Goal: Transaction & Acquisition: Purchase product/service

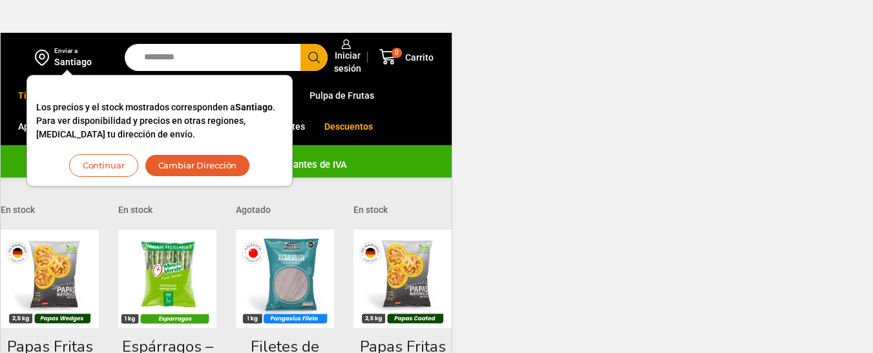
click at [128, 167] on button "Continuar" at bounding box center [103, 165] width 69 height 23
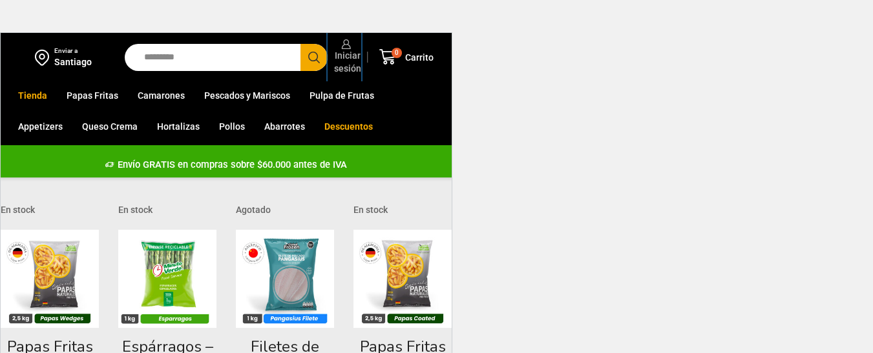
click at [356, 61] on span "Iniciar sesión" at bounding box center [346, 62] width 30 height 26
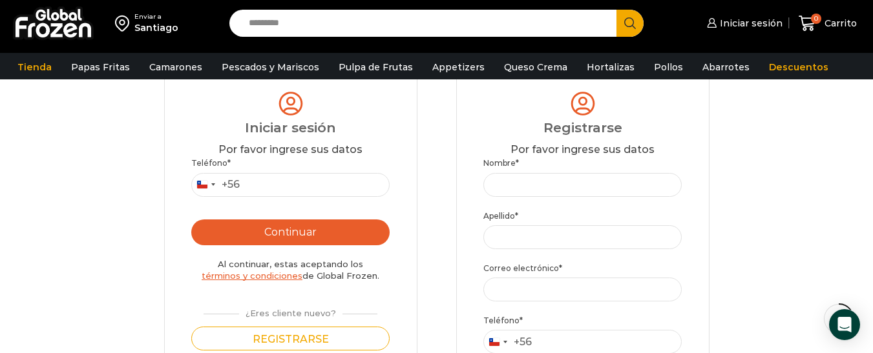
scroll to position [129, 0]
click at [275, 189] on input "Teléfono *" at bounding box center [290, 185] width 199 height 24
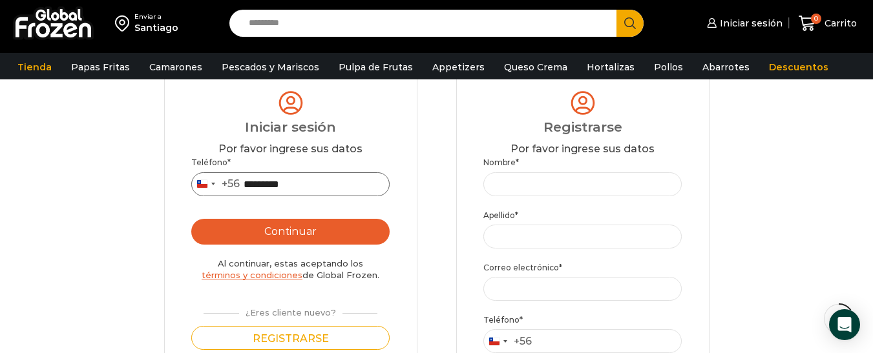
type input "*********"
click at [291, 226] on button "Continuar" at bounding box center [290, 232] width 199 height 26
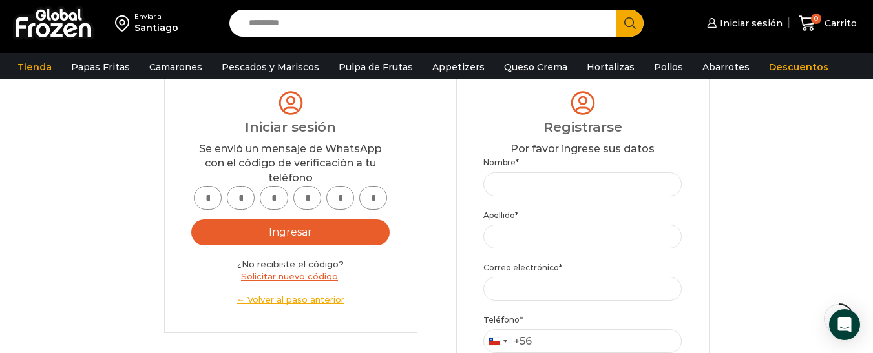
click at [212, 204] on input "text" at bounding box center [208, 198] width 28 height 24
type input "*"
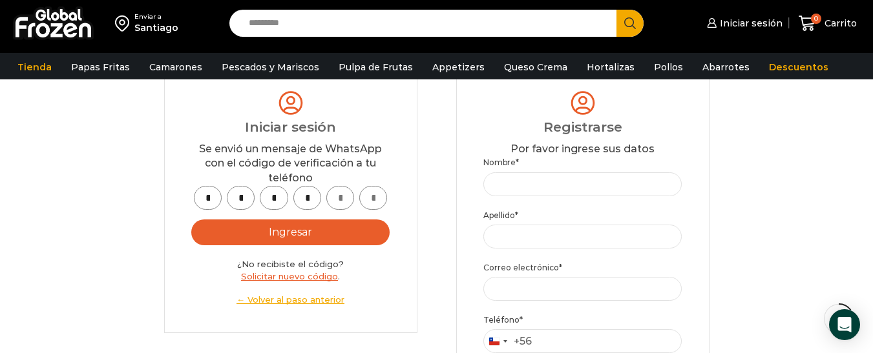
type input "*"
click at [298, 227] on button "Ingresar" at bounding box center [290, 233] width 199 height 26
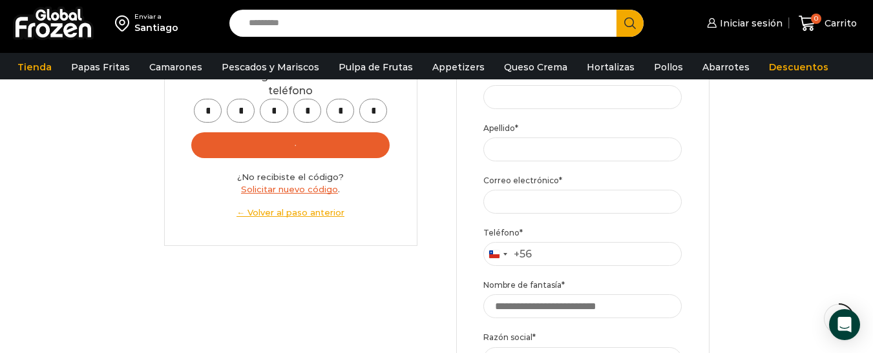
scroll to position [194, 0]
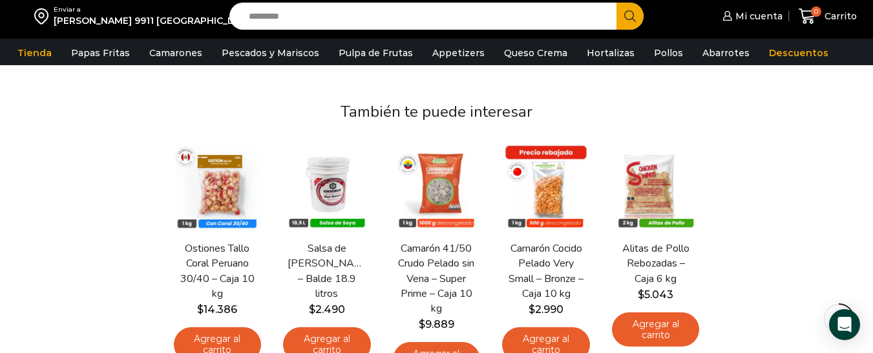
click at [430, 12] on input "Search input" at bounding box center [426, 16] width 368 height 27
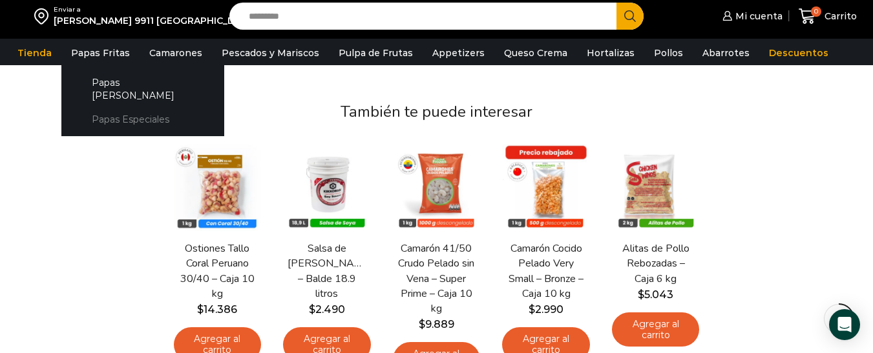
click at [127, 107] on link "Papas Especiales" at bounding box center [142, 119] width 137 height 24
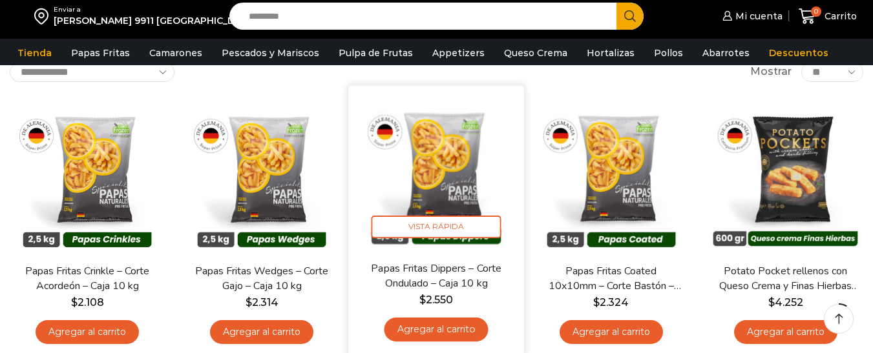
scroll to position [129, 0]
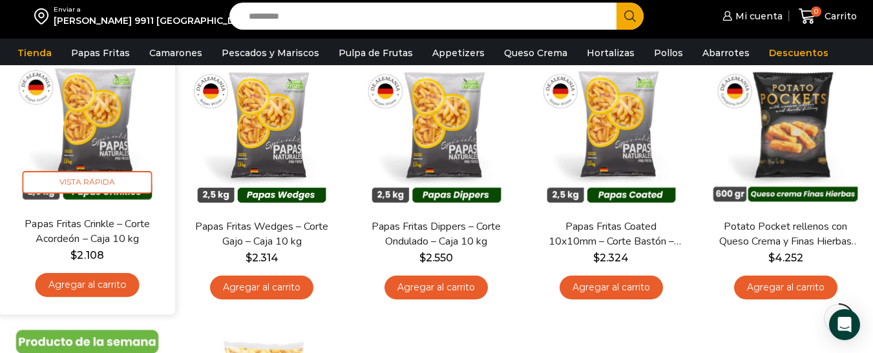
click at [116, 288] on link "Agregar al carrito" at bounding box center [88, 285] width 104 height 24
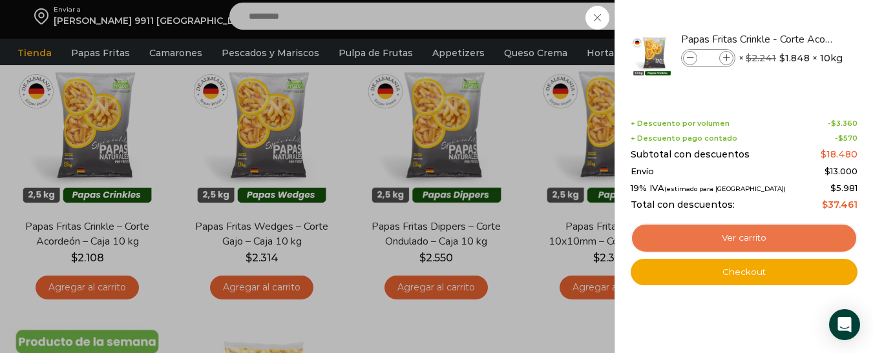
click at [720, 233] on link "Ver carrito" at bounding box center [744, 239] width 227 height 30
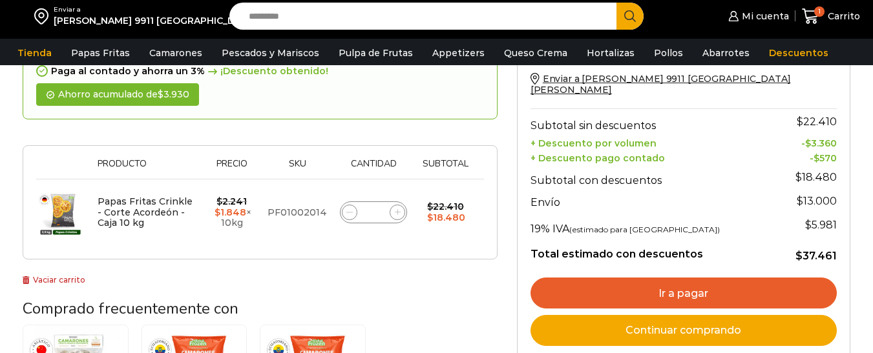
scroll to position [129, 0]
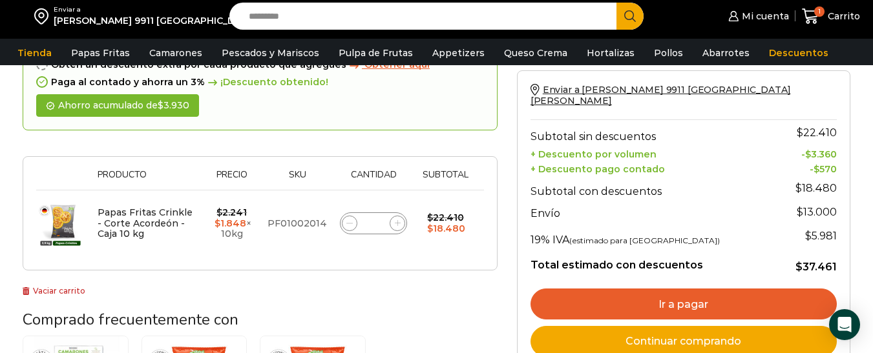
click at [396, 224] on icon at bounding box center [398, 223] width 6 height 6
type input "*"
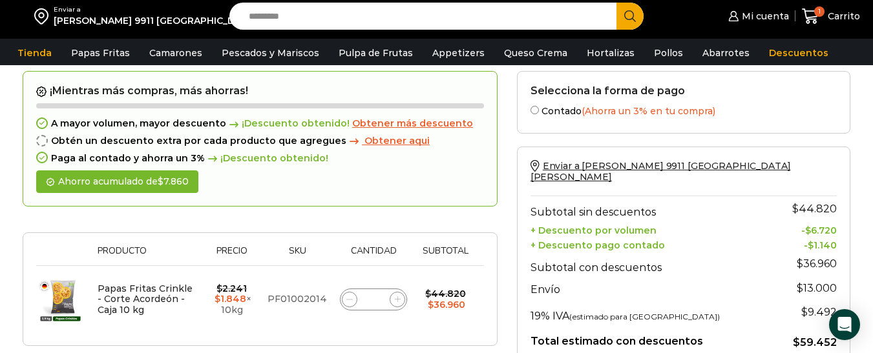
scroll to position [123, 0]
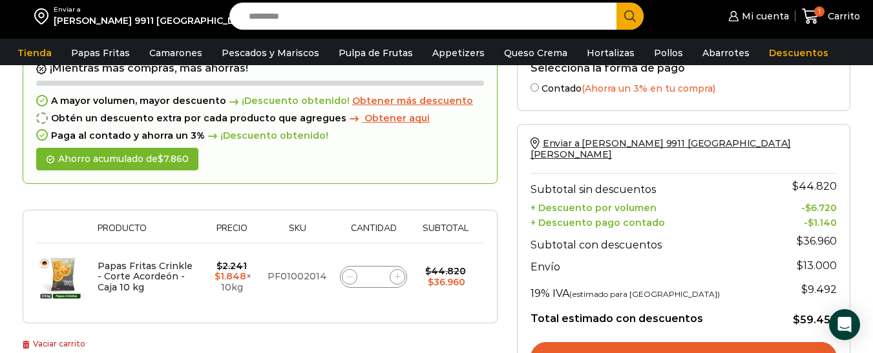
click at [400, 279] on icon at bounding box center [398, 277] width 6 height 6
type input "*"
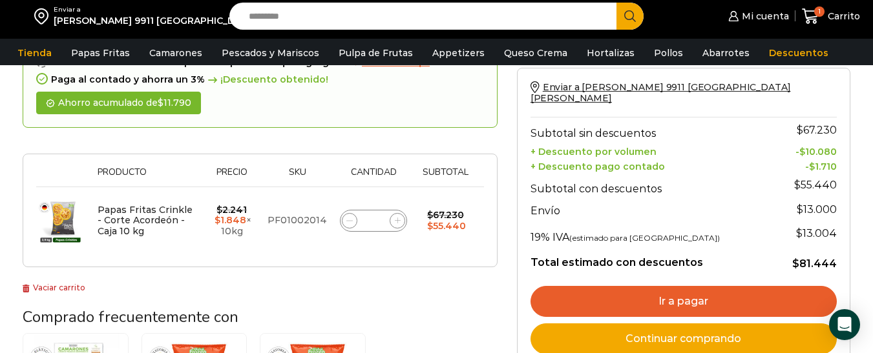
scroll to position [188, 0]
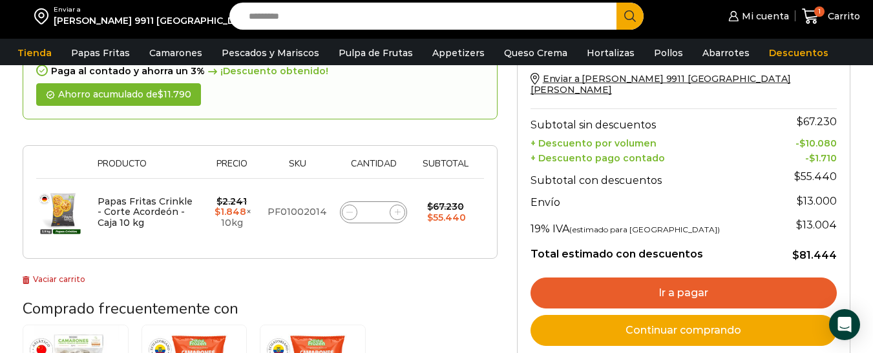
click at [395, 216] on span at bounding box center [398, 213] width 16 height 16
type input "*"
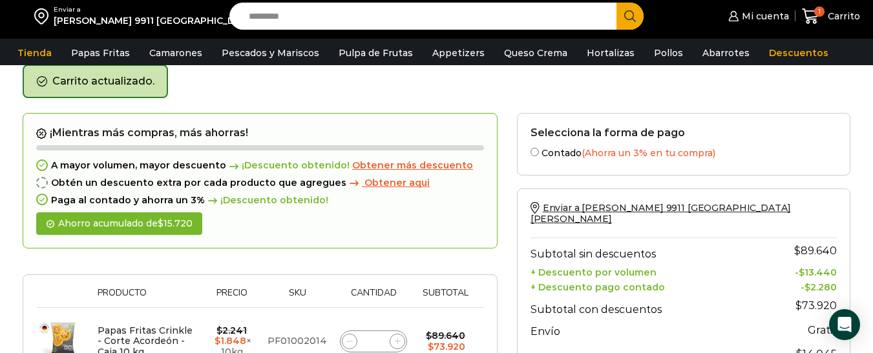
scroll to position [0, 0]
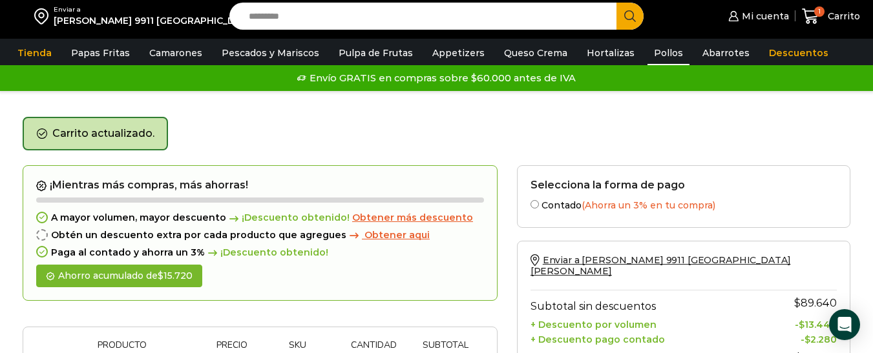
click at [651, 57] on link "Pollos" at bounding box center [668, 53] width 42 height 25
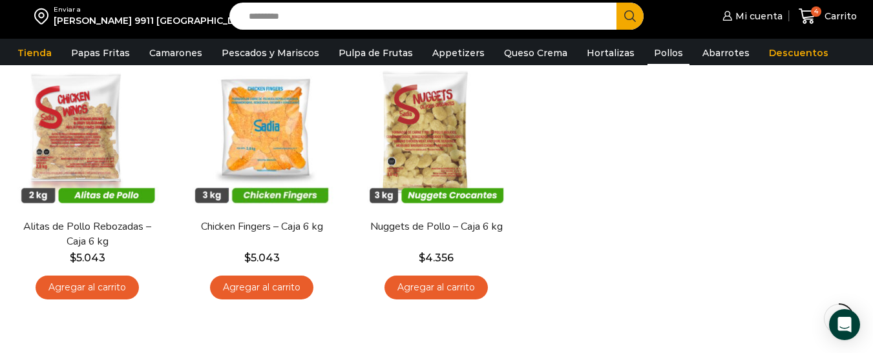
scroll to position [65, 0]
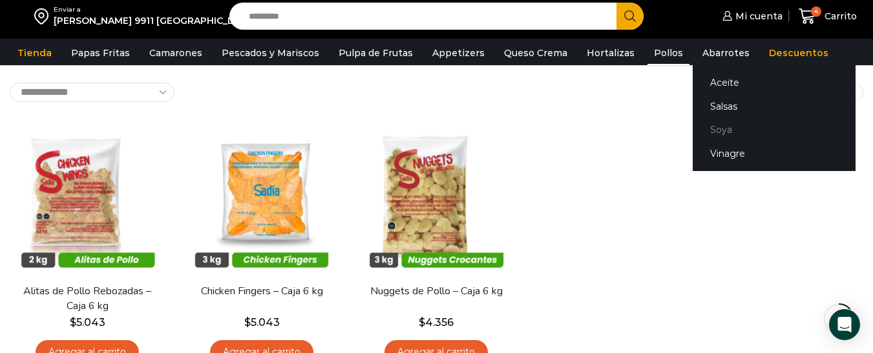
click at [713, 126] on link "Soya" at bounding box center [774, 130] width 163 height 24
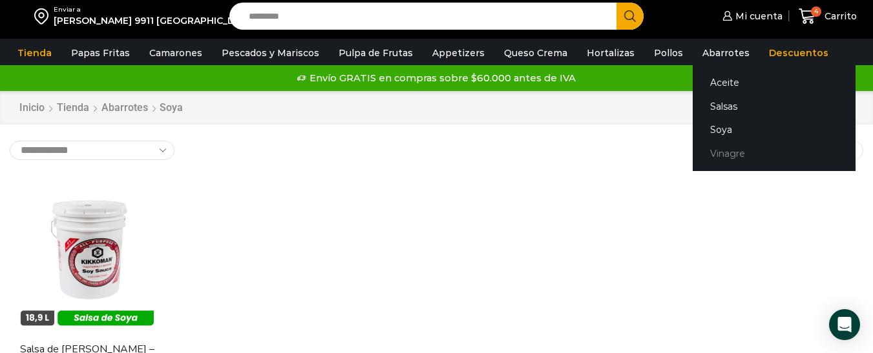
click at [717, 156] on link "Vinagre" at bounding box center [774, 154] width 163 height 24
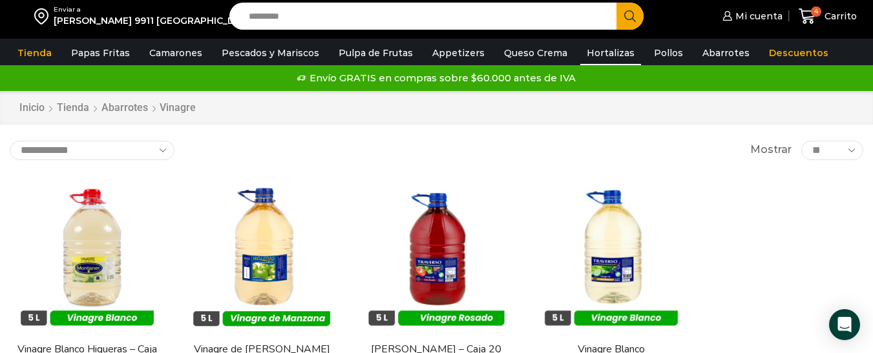
click at [594, 59] on link "Hortalizas" at bounding box center [610, 53] width 61 height 25
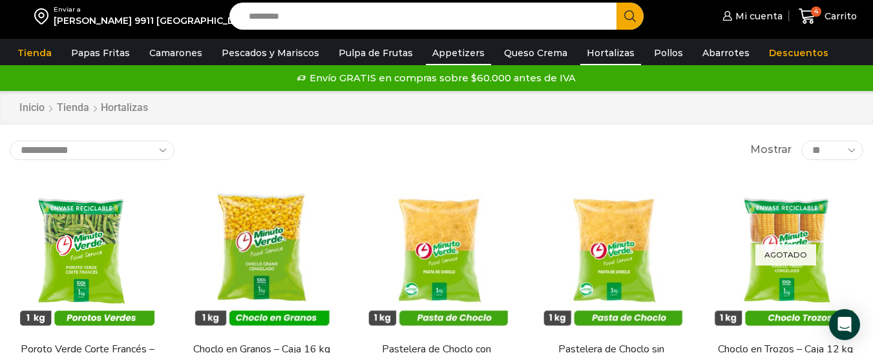
click at [440, 43] on link "Appetizers" at bounding box center [458, 53] width 65 height 25
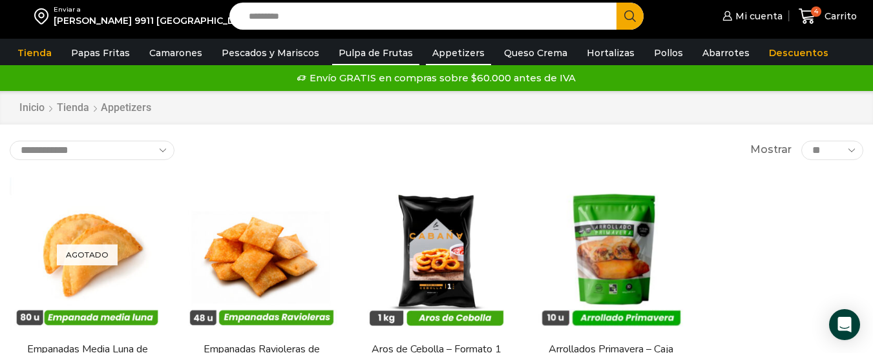
click at [353, 57] on link "Pulpa de Frutas" at bounding box center [375, 53] width 87 height 25
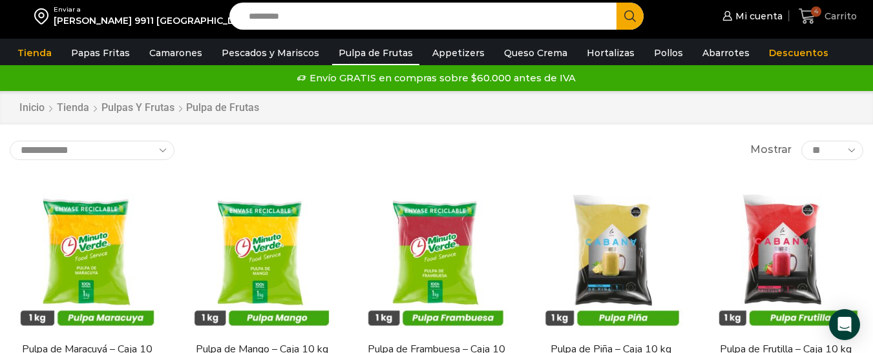
click at [832, 21] on span "Carrito" at bounding box center [839, 16] width 36 height 13
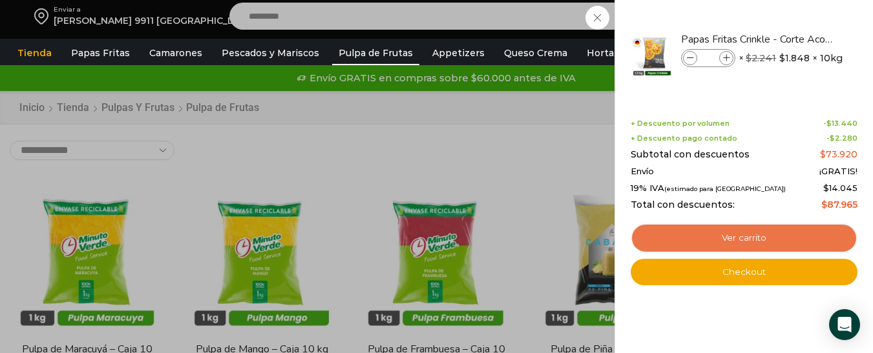
click at [731, 235] on link "Ver carrito" at bounding box center [744, 239] width 227 height 30
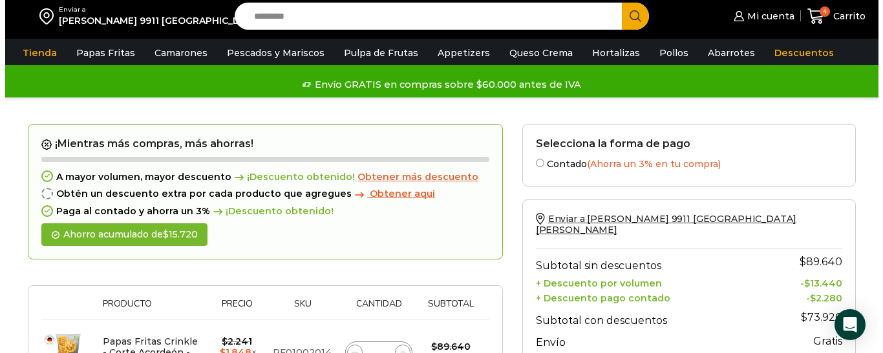
scroll to position [65, 0]
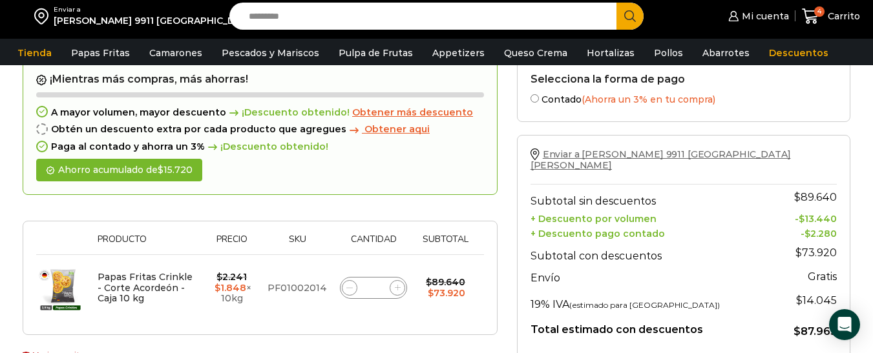
click at [582, 149] on span "Enviar a [PERSON_NAME] 9911 [GEOGRAPHIC_DATA][PERSON_NAME]" at bounding box center [660, 160] width 260 height 23
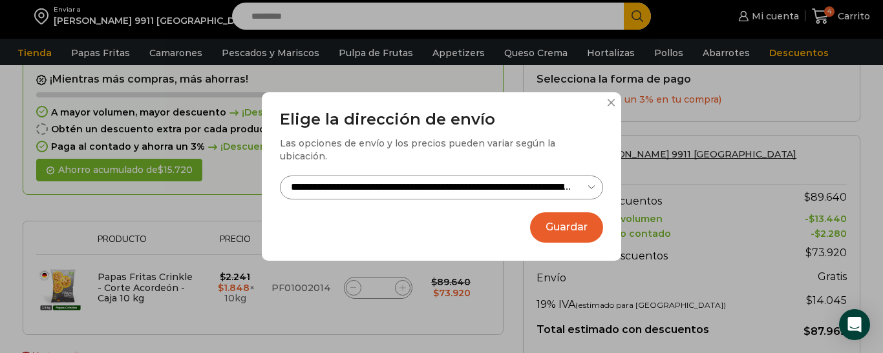
click at [589, 180] on select "**********" at bounding box center [441, 188] width 323 height 24
select select "**********"
click at [280, 176] on select "**********" at bounding box center [441, 188] width 323 height 24
click at [562, 222] on button "Guardar" at bounding box center [566, 228] width 73 height 30
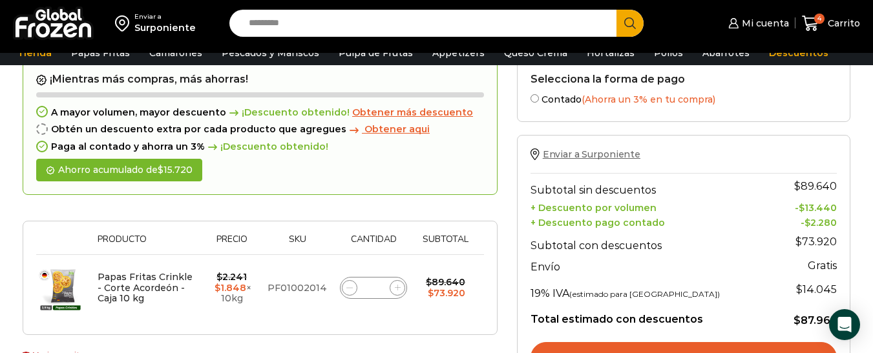
click at [587, 156] on span "Enviar a Surponiente" at bounding box center [592, 155] width 98 height 12
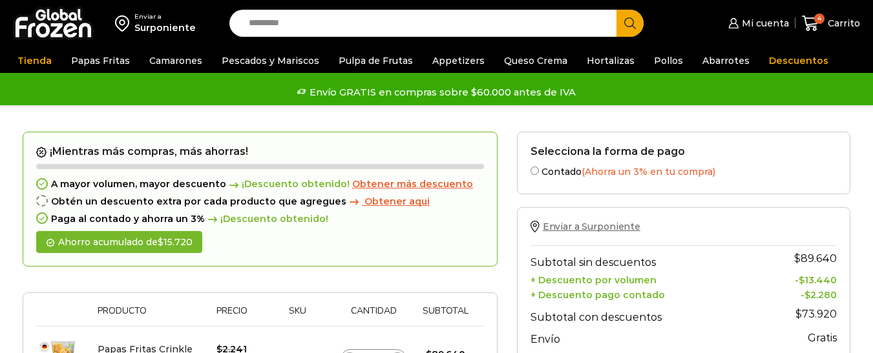
click at [586, 221] on span "Enviar a Surponiente" at bounding box center [592, 227] width 98 height 12
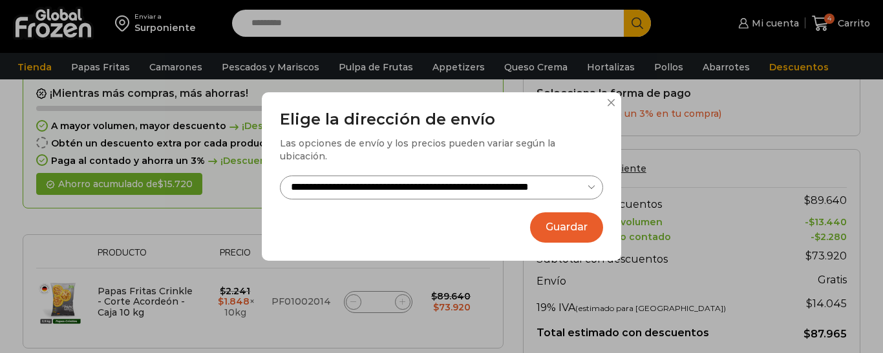
click at [575, 220] on button "Guardar" at bounding box center [566, 228] width 73 height 30
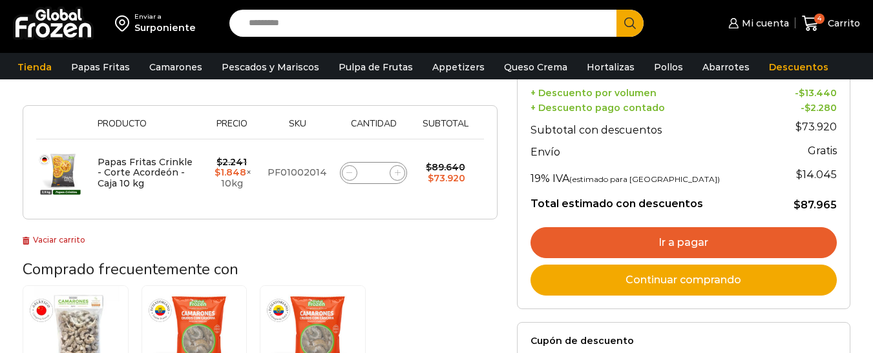
scroll to position [258, 0]
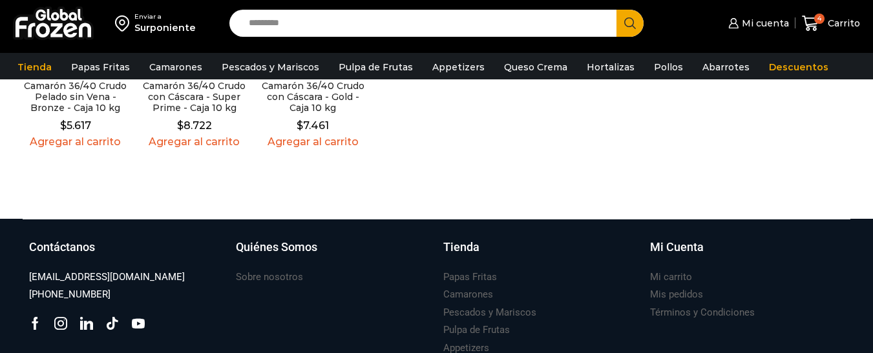
scroll to position [187, 0]
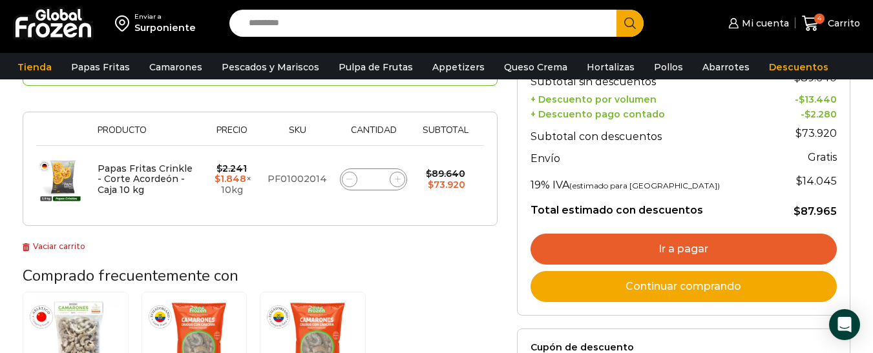
click at [678, 254] on link "Ir a pagar" at bounding box center [683, 249] width 306 height 31
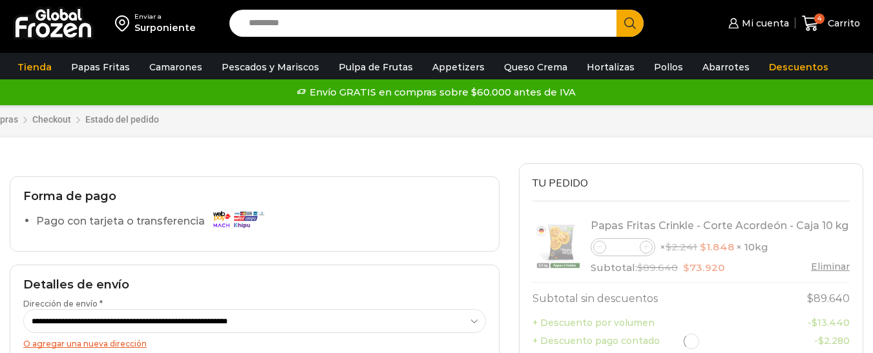
select select "*"
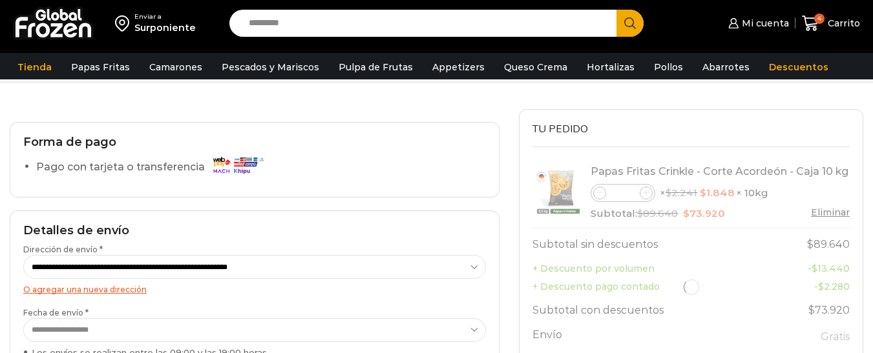
scroll to position [129, 0]
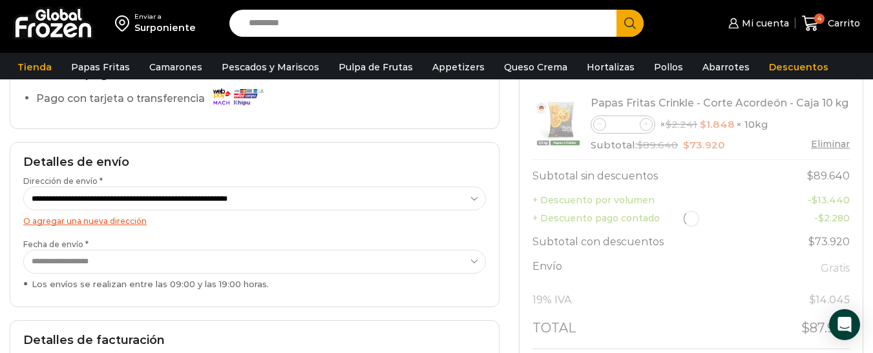
click at [83, 263] on select "**********" at bounding box center [254, 262] width 463 height 24
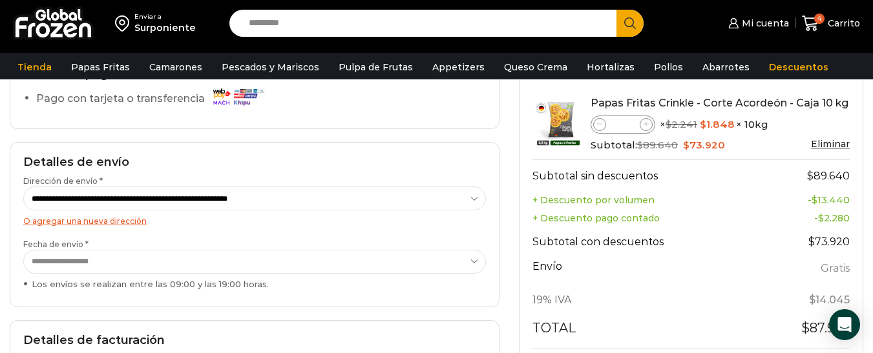
click at [83, 263] on select "**********" at bounding box center [254, 262] width 463 height 24
click at [740, 253] on th "Subtotal con descuentos" at bounding box center [648, 242] width 233 height 30
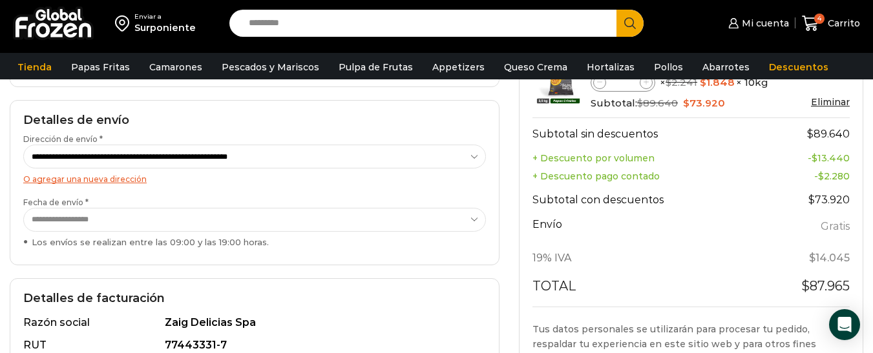
scroll to position [194, 0]
